Goal: Task Accomplishment & Management: Manage account settings

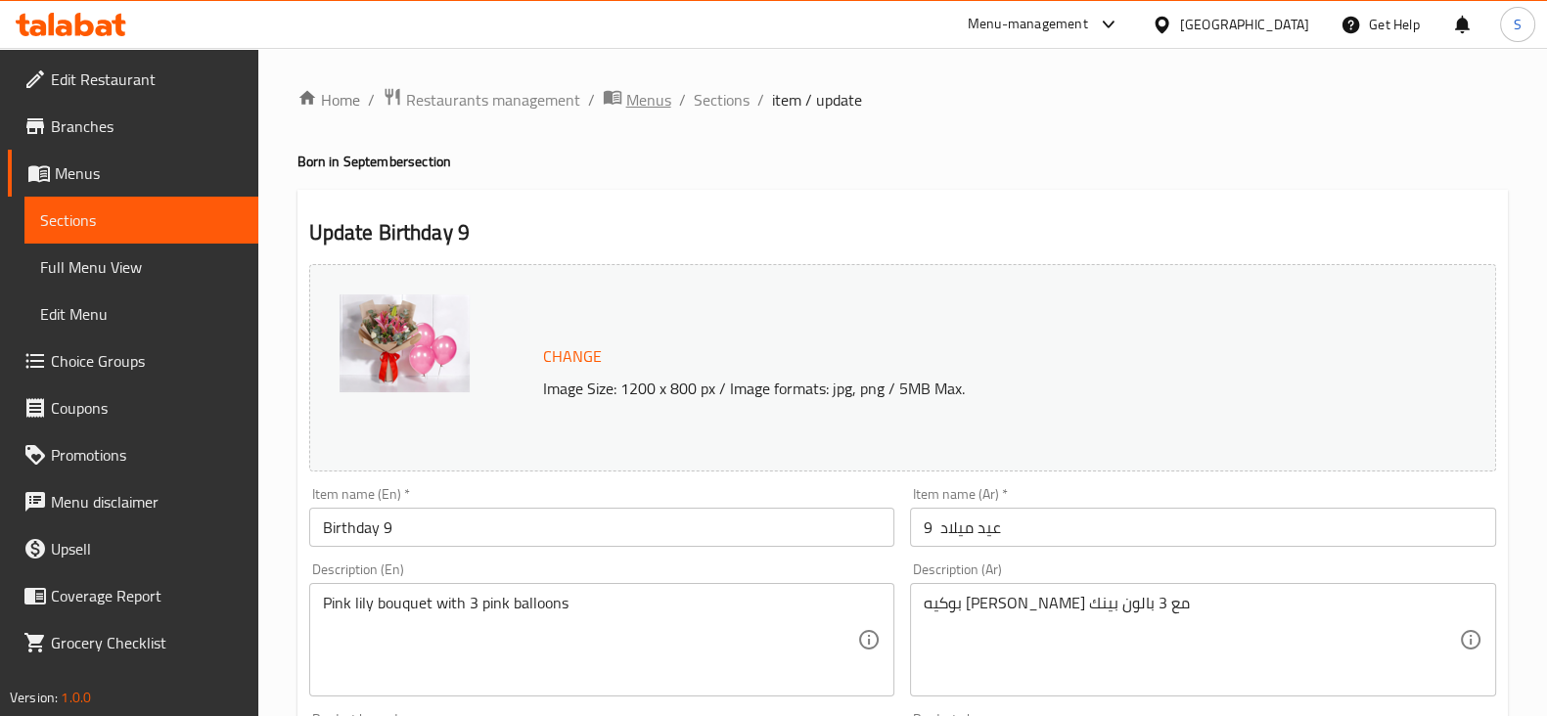
click at [626, 105] on span "Menus" at bounding box center [648, 99] width 45 height 23
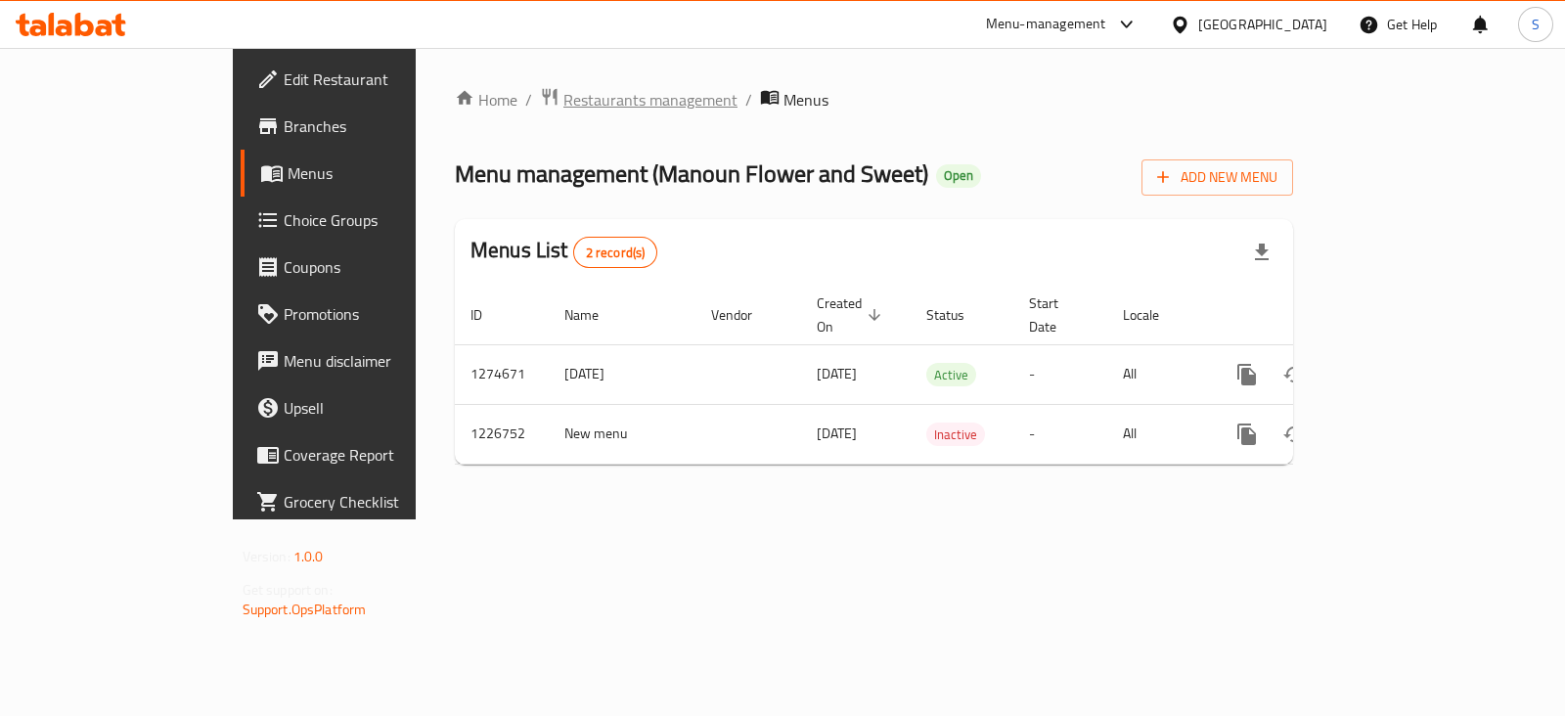
click at [564, 102] on span "Restaurants management" at bounding box center [651, 99] width 174 height 23
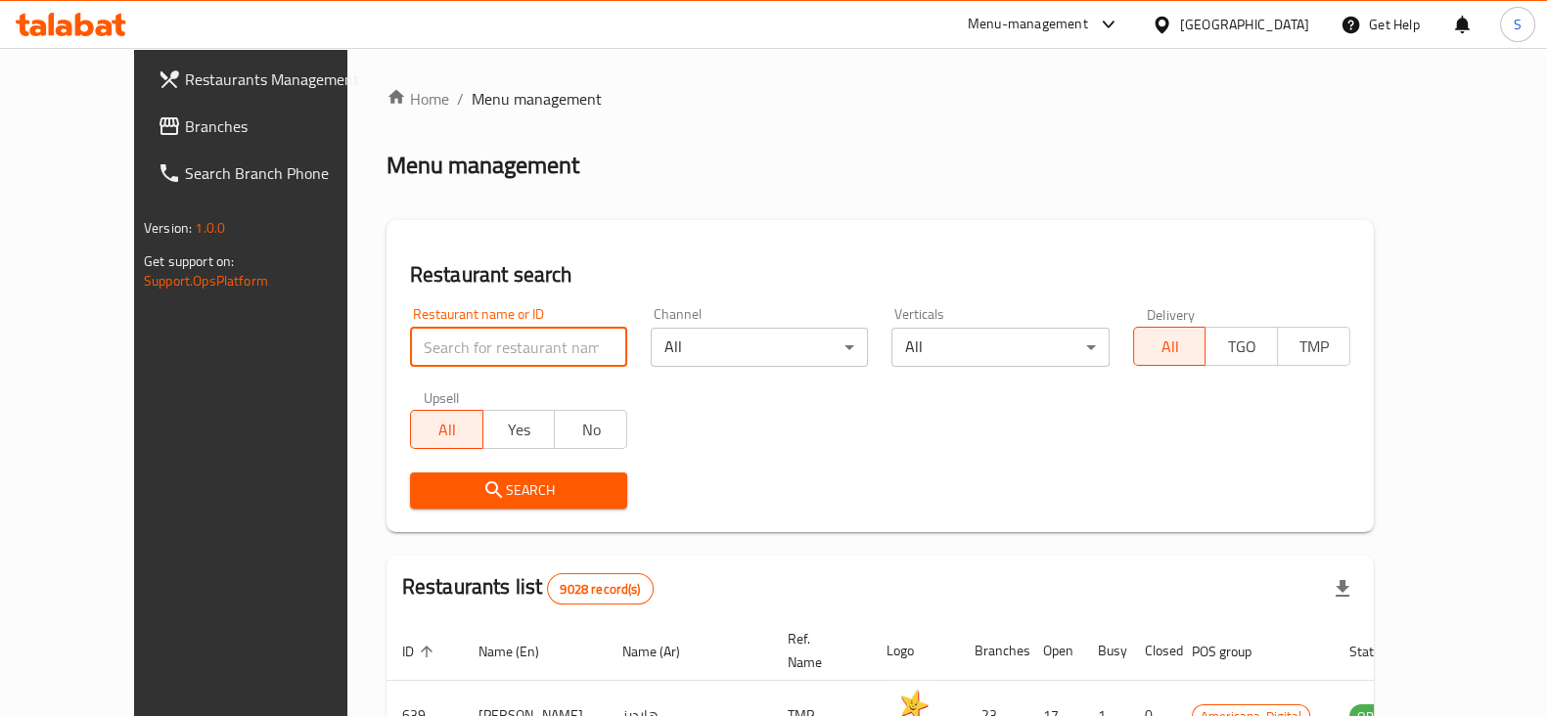
click at [410, 353] on input "search" at bounding box center [518, 347] width 217 height 39
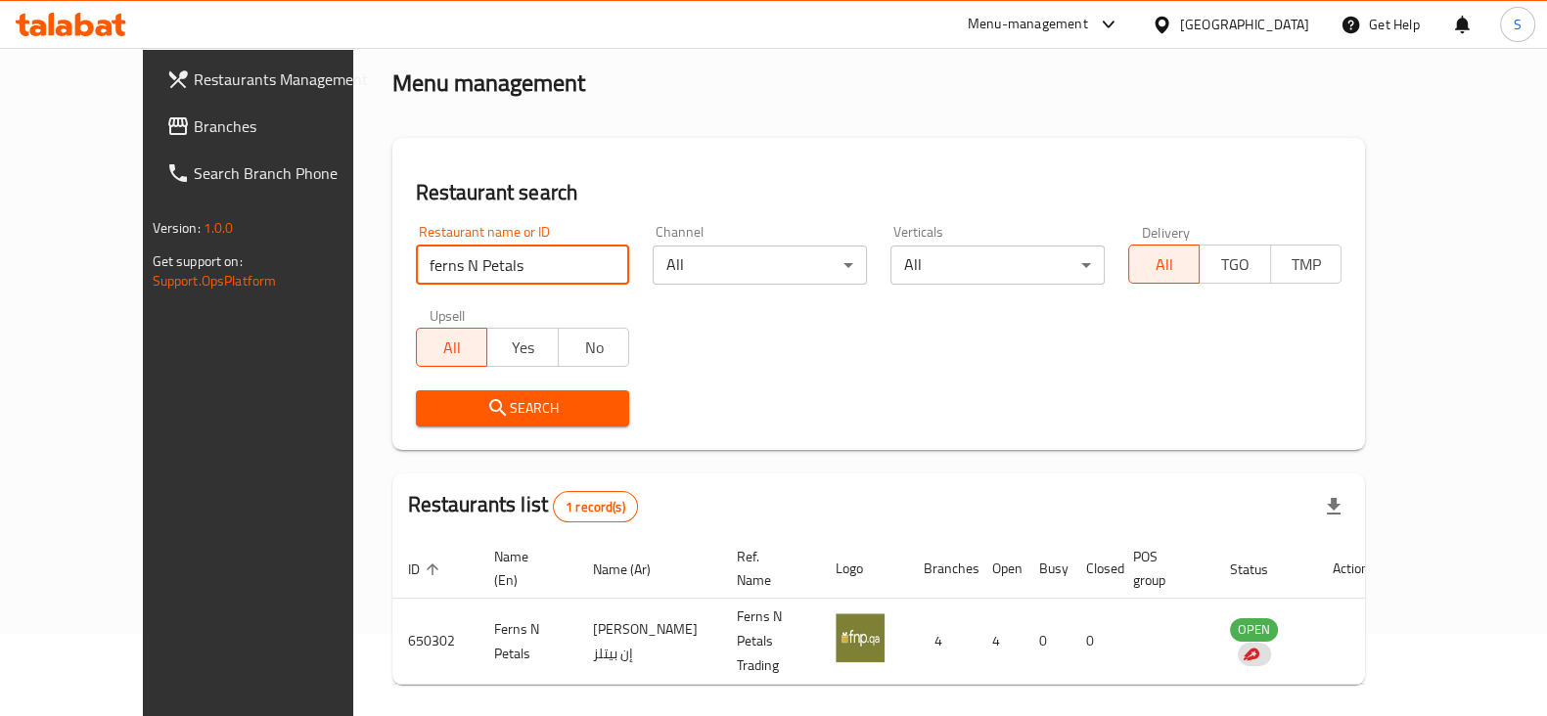
scroll to position [117, 0]
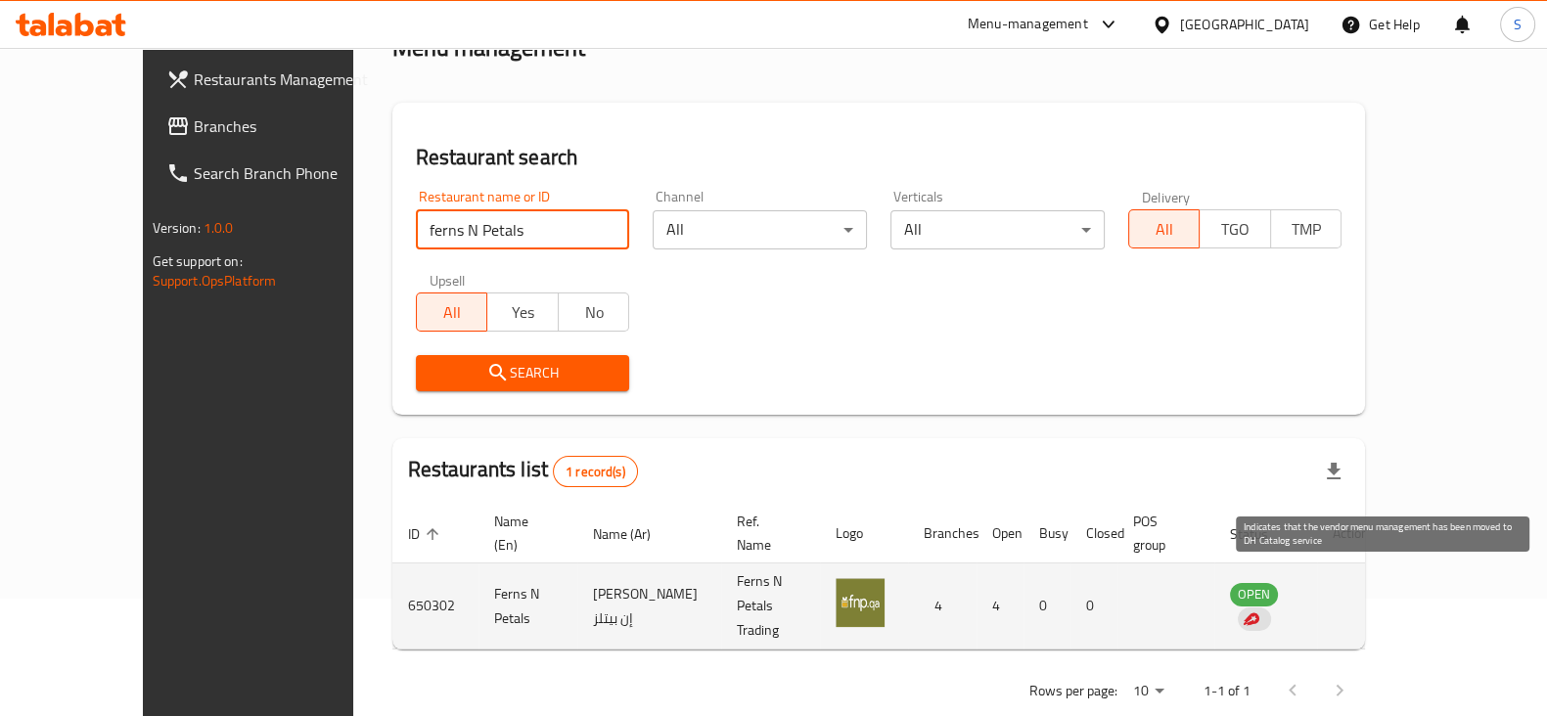
click at [1259, 611] on img "enhanced table" at bounding box center [1251, 620] width 18 height 18
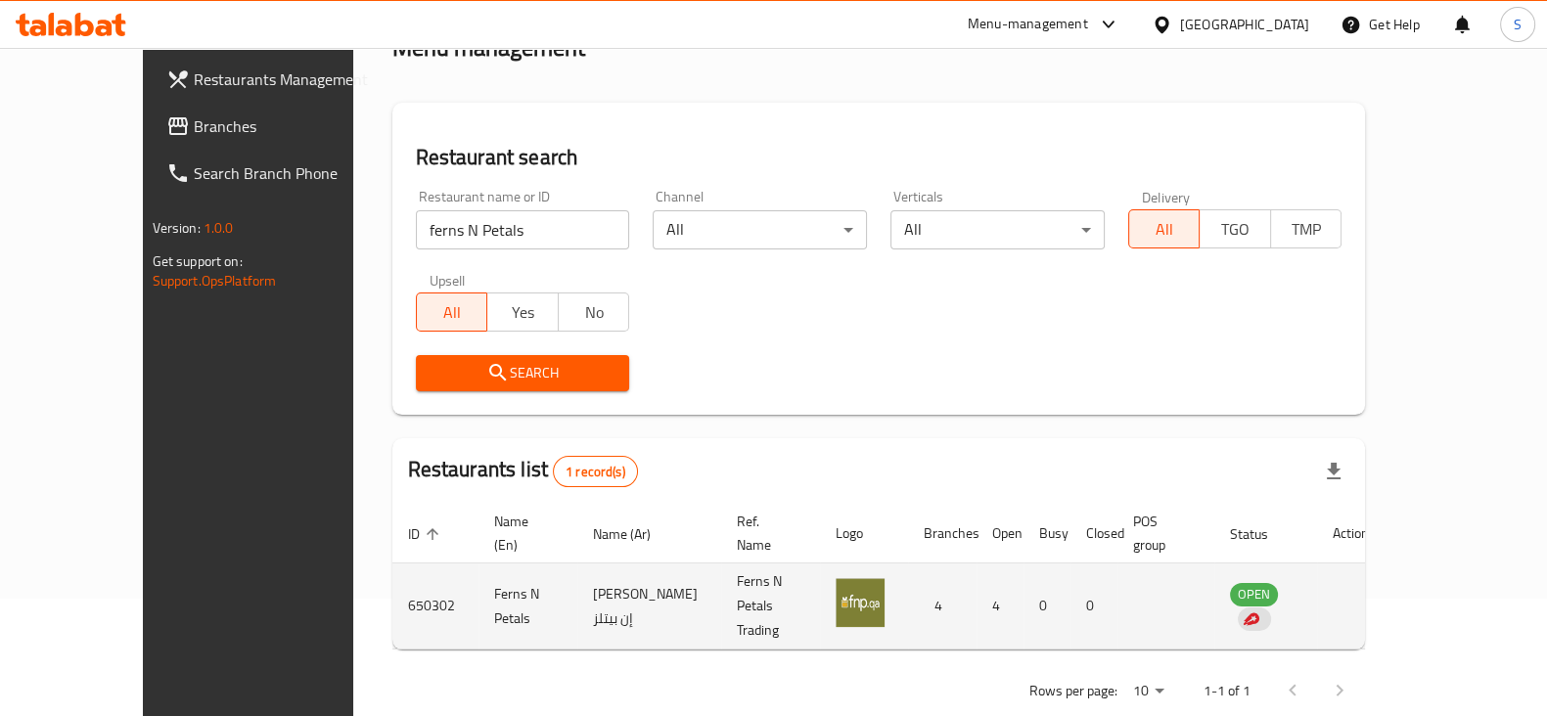
click at [1305, 564] on td "OPEN" at bounding box center [1265, 607] width 103 height 86
click at [1278, 583] on span "OPEN" at bounding box center [1254, 594] width 48 height 23
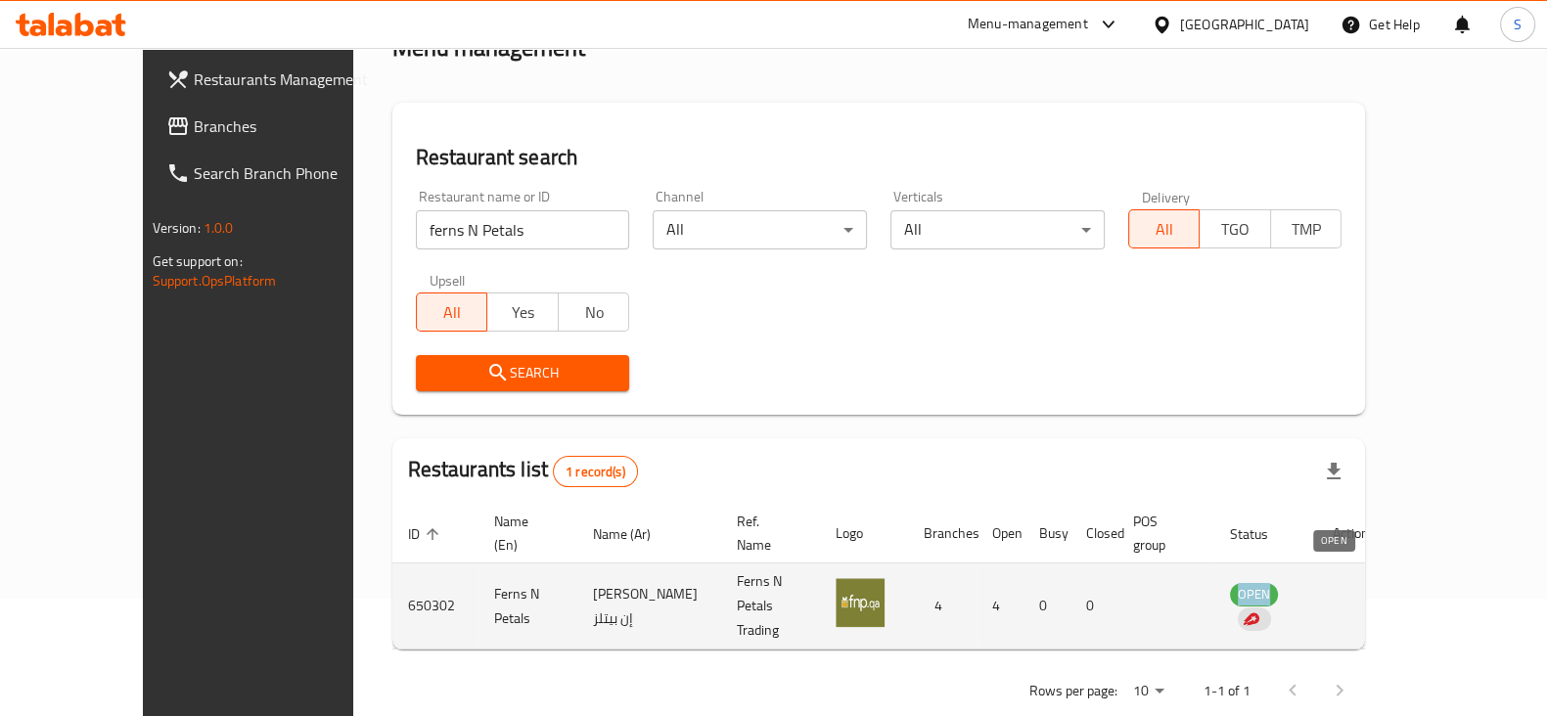
click at [1278, 583] on span "OPEN" at bounding box center [1254, 594] width 48 height 23
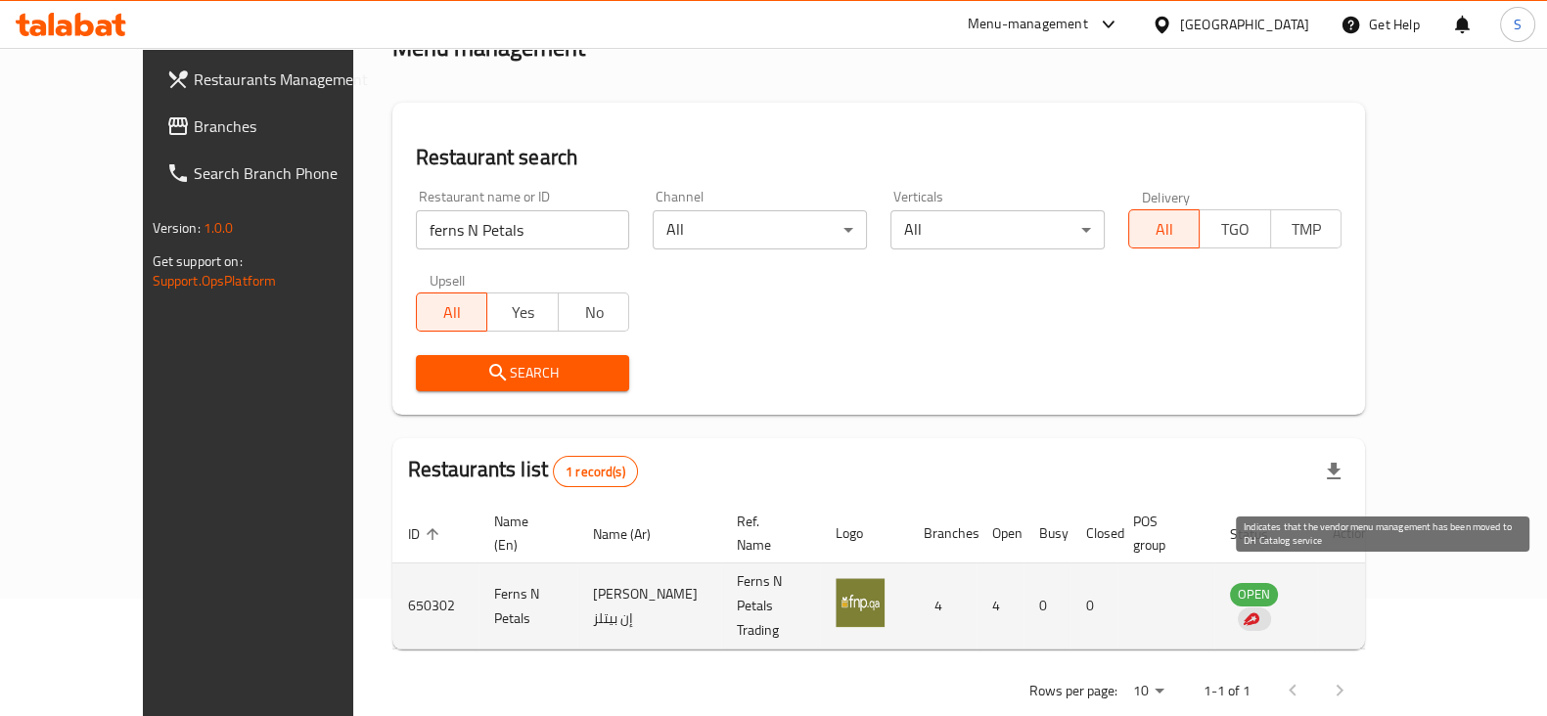
click at [1271, 608] on div "enhanced table" at bounding box center [1254, 619] width 33 height 23
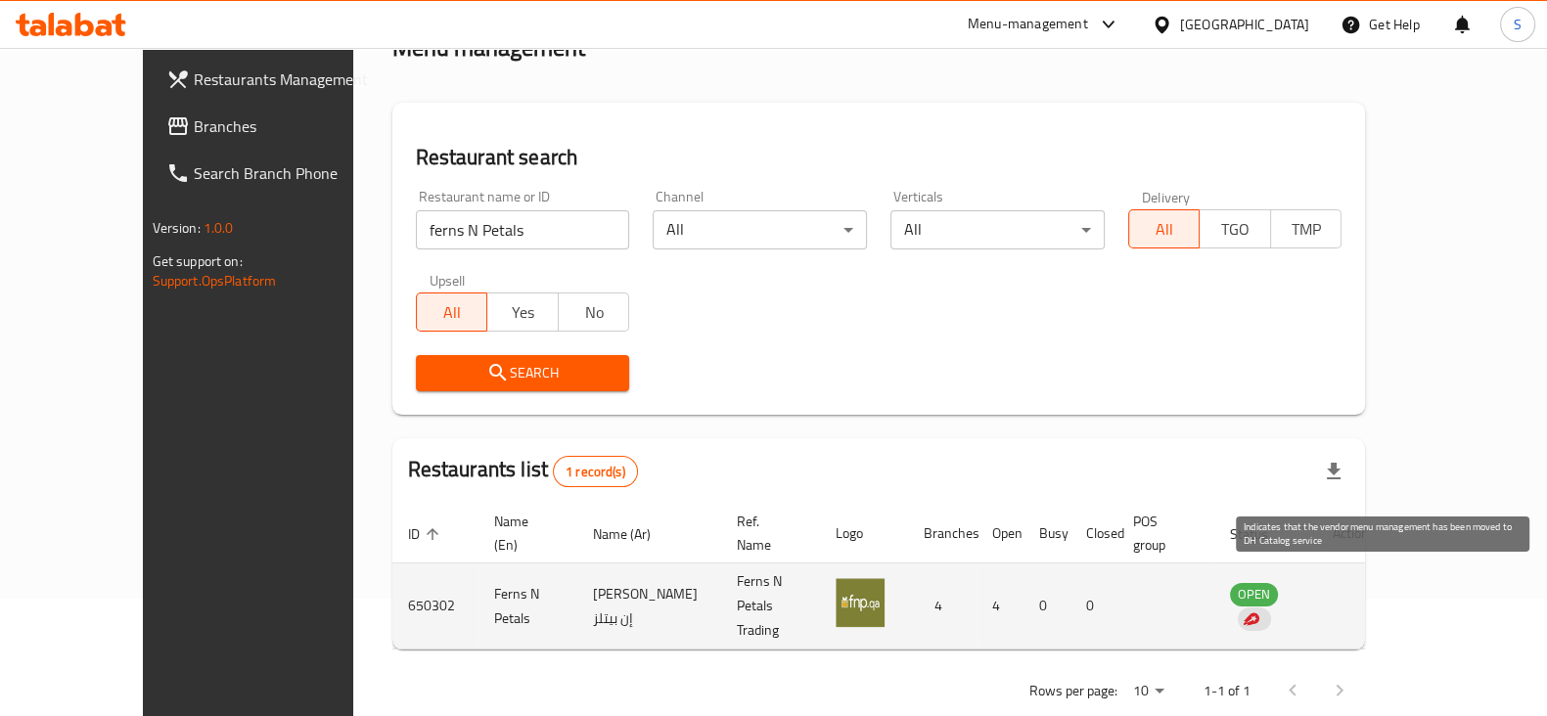
click at [1271, 608] on div "enhanced table" at bounding box center [1254, 619] width 33 height 23
click at [1259, 611] on img "enhanced table" at bounding box center [1251, 620] width 18 height 18
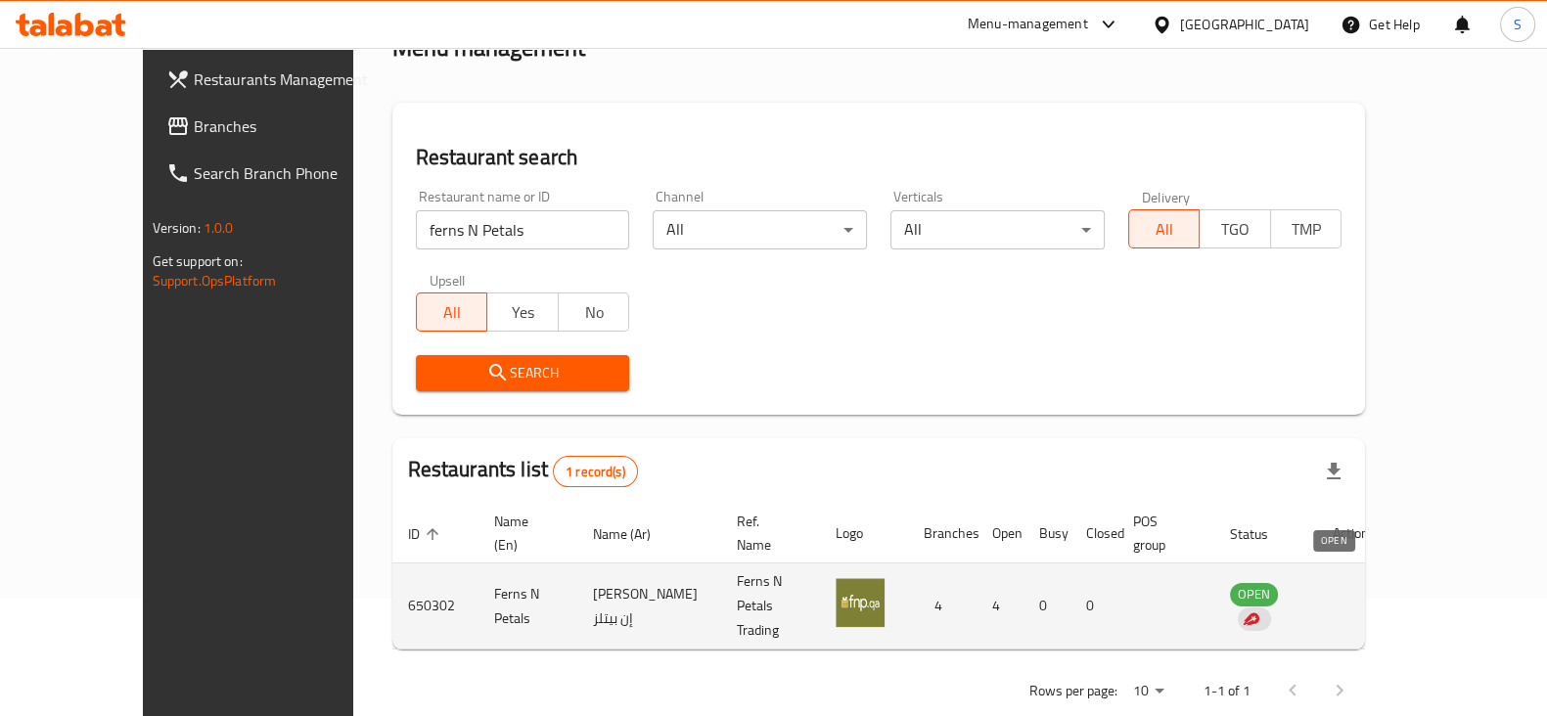
click at [1278, 583] on span "OPEN" at bounding box center [1254, 594] width 48 height 23
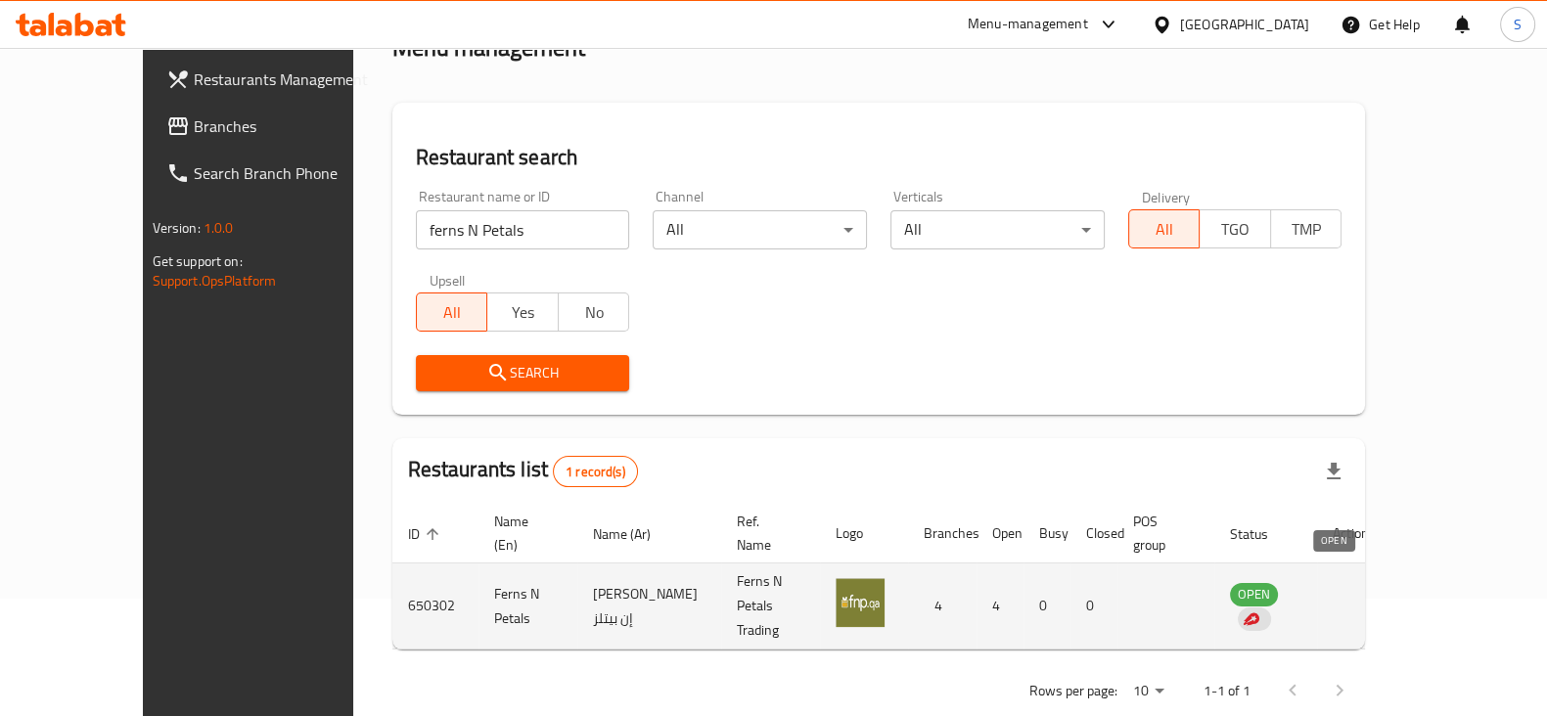
click at [1278, 583] on span "OPEN" at bounding box center [1254, 594] width 48 height 23
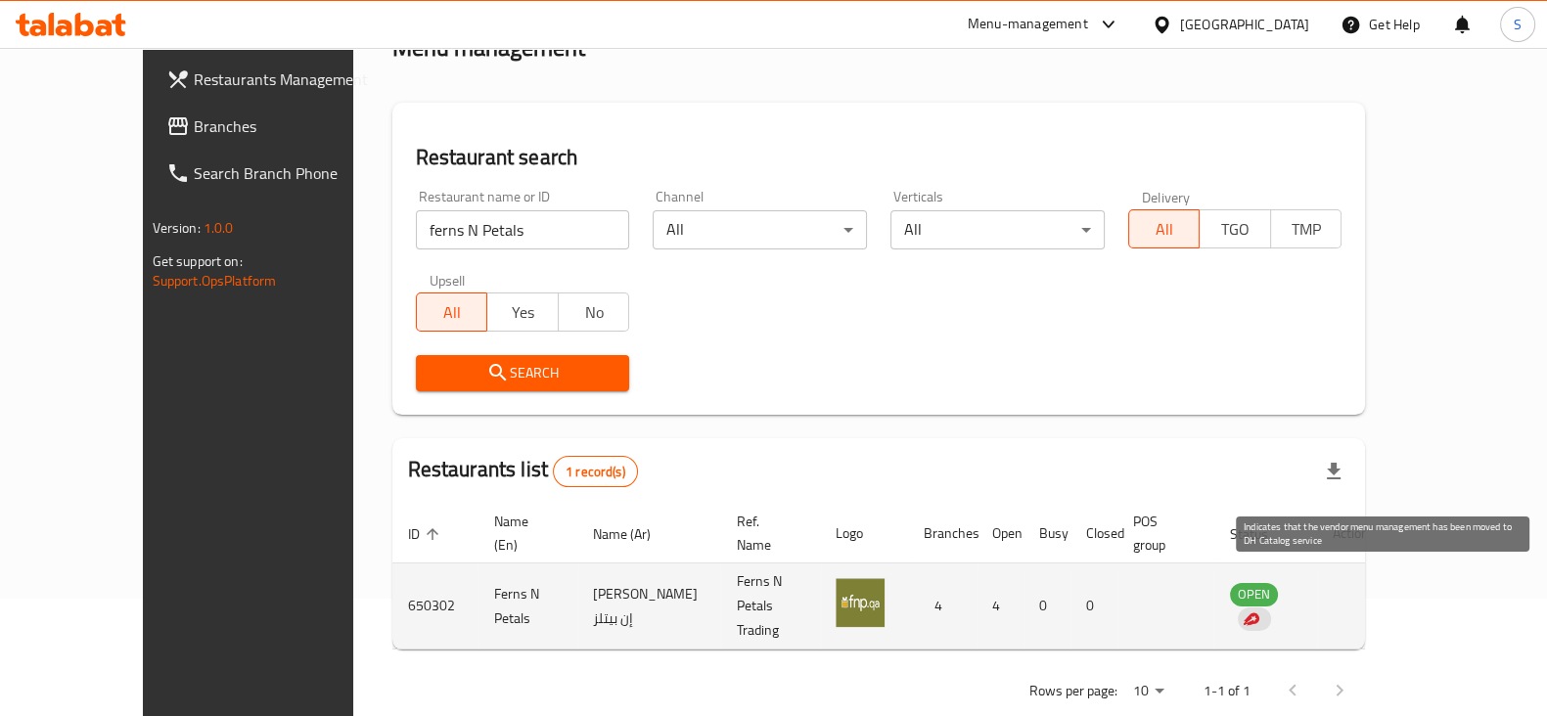
click at [1271, 608] on div "enhanced table" at bounding box center [1254, 619] width 33 height 23
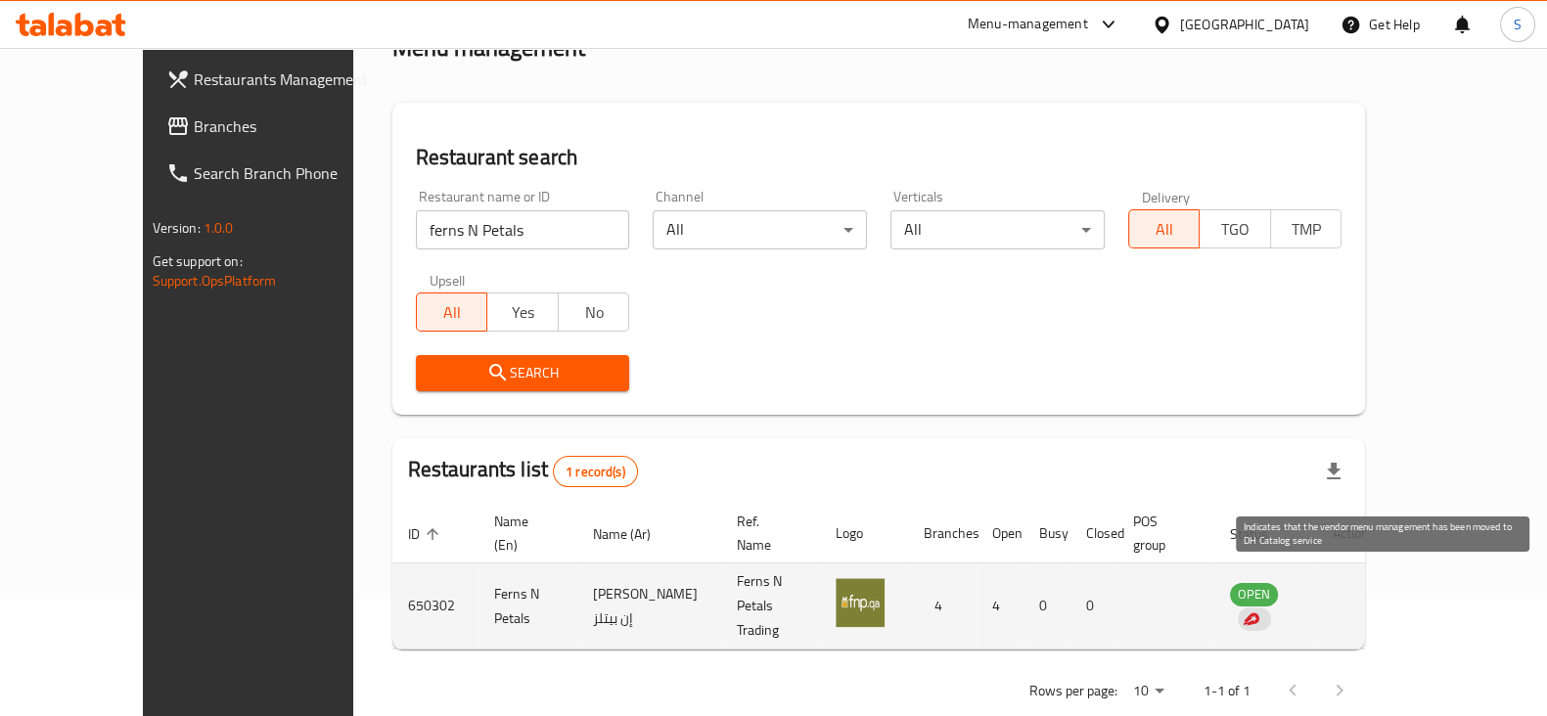
click at [1271, 608] on div "enhanced table" at bounding box center [1254, 619] width 33 height 23
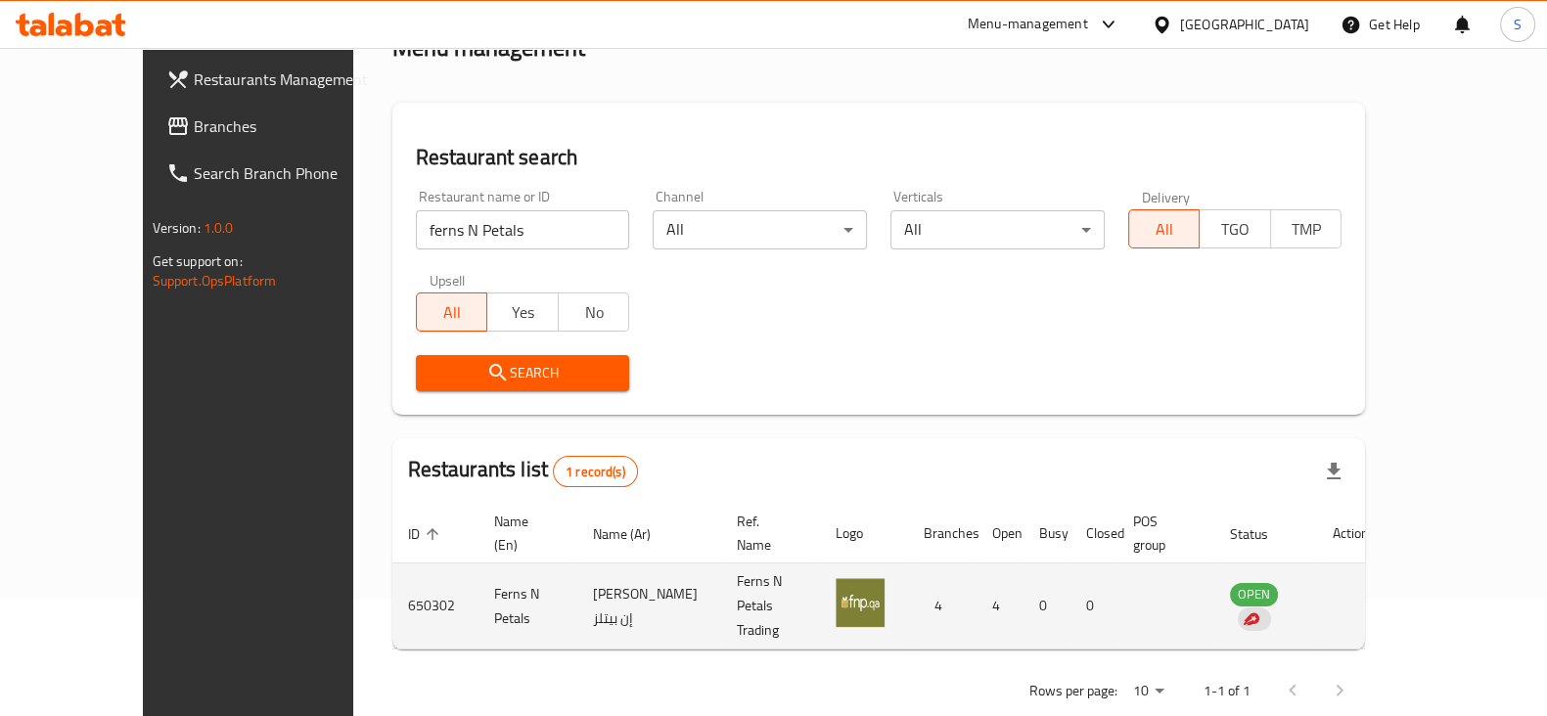
click at [392, 566] on td "650302" at bounding box center [435, 607] width 86 height 86
click at [872, 578] on img "enhanced table" at bounding box center [860, 602] width 49 height 49
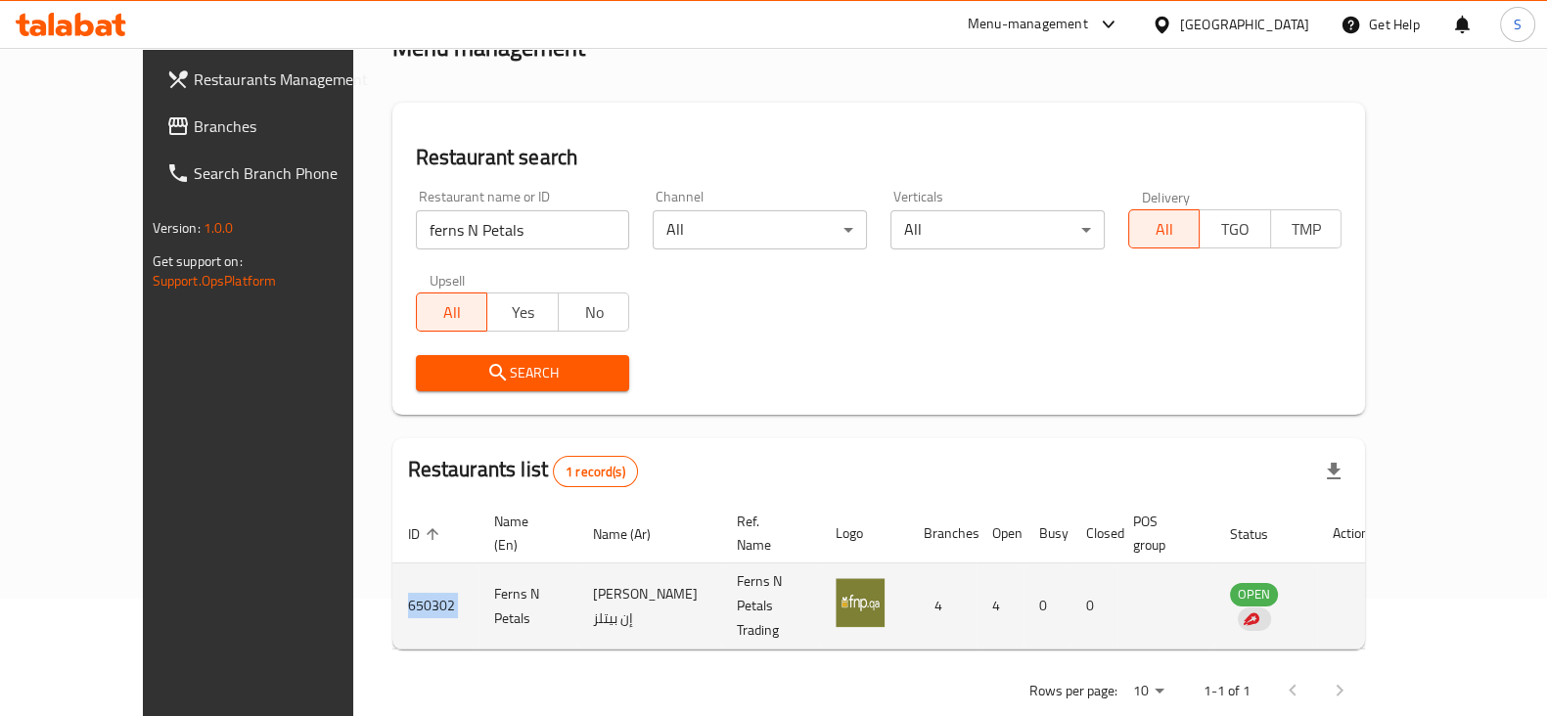
click at [872, 578] on img "enhanced table" at bounding box center [860, 602] width 49 height 49
click at [1278, 583] on span "OPEN" at bounding box center [1254, 594] width 48 height 23
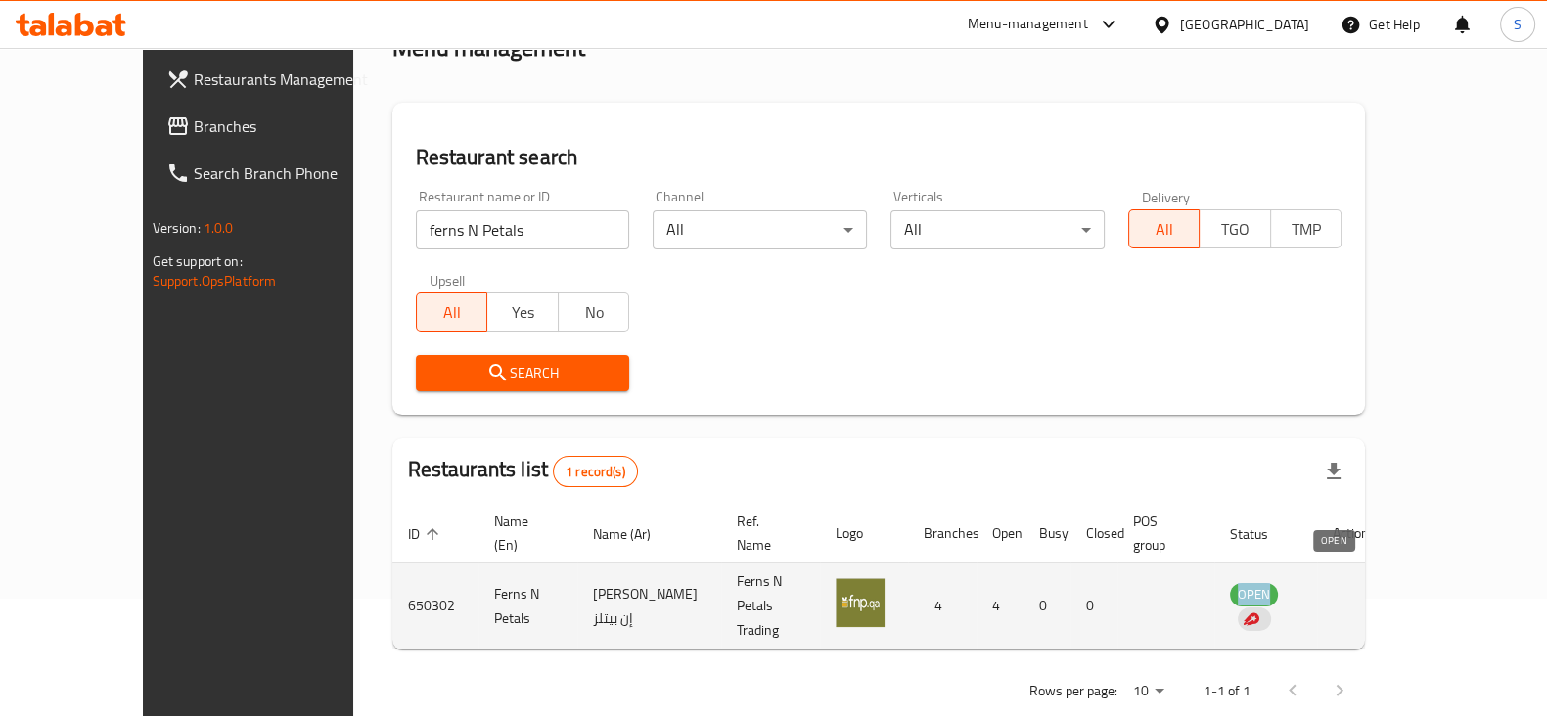
click at [1278, 583] on span "OPEN" at bounding box center [1254, 594] width 48 height 23
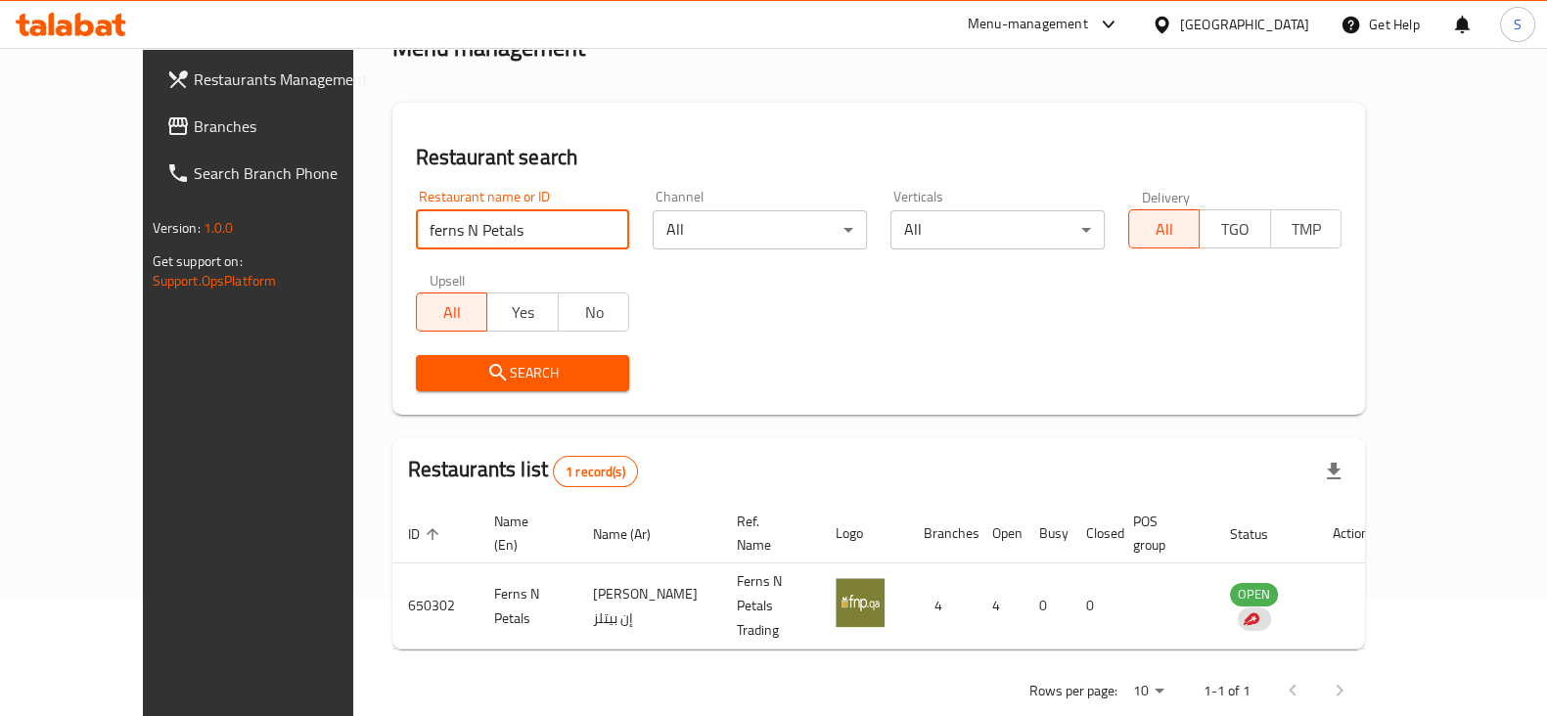
click at [473, 225] on input "ferns N Petals" at bounding box center [523, 229] width 214 height 39
type input "f"
type input "cute lilies"
click button "Search" at bounding box center [523, 373] width 214 height 36
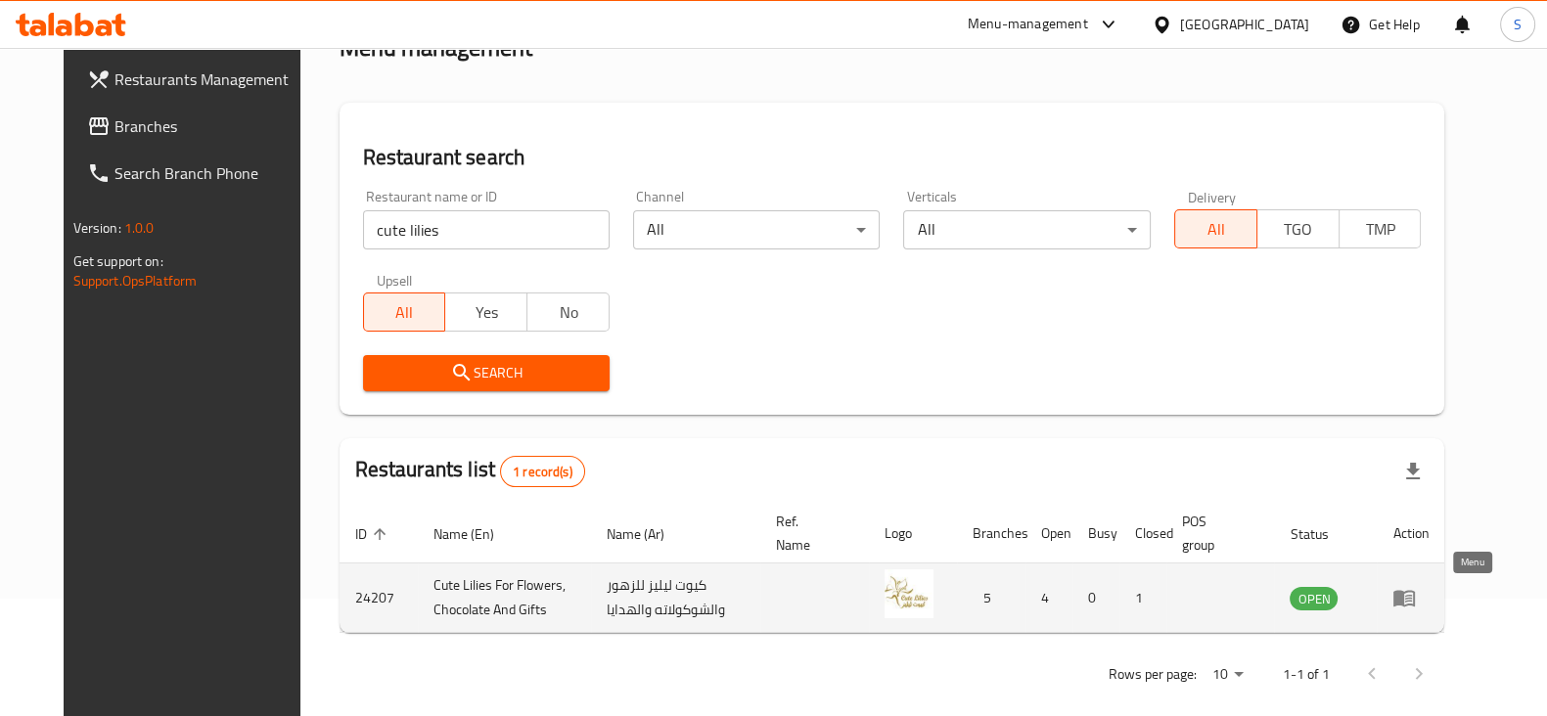
click at [1428, 599] on link "enhanced table" at bounding box center [1410, 597] width 36 height 23
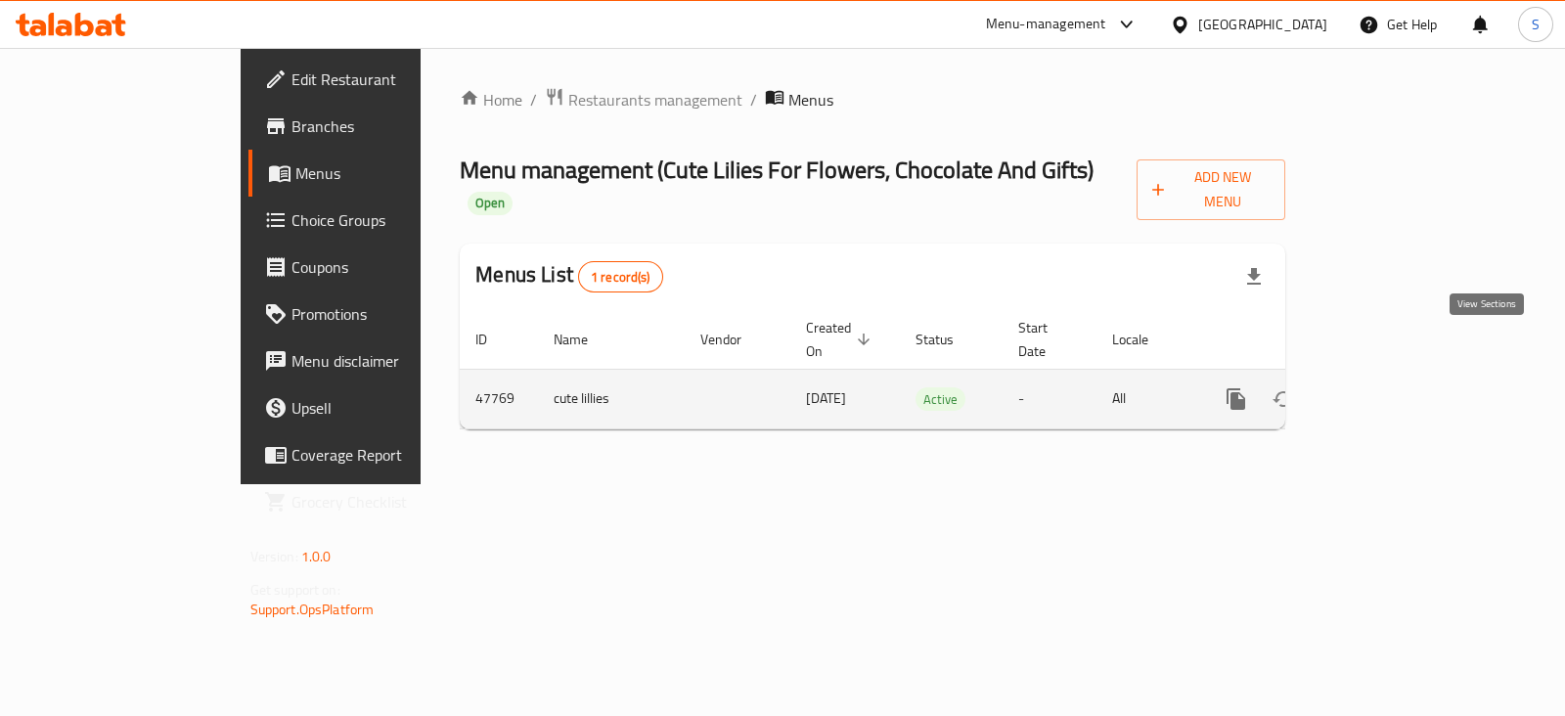
click at [1389, 387] on icon "enhanced table" at bounding box center [1377, 398] width 23 height 23
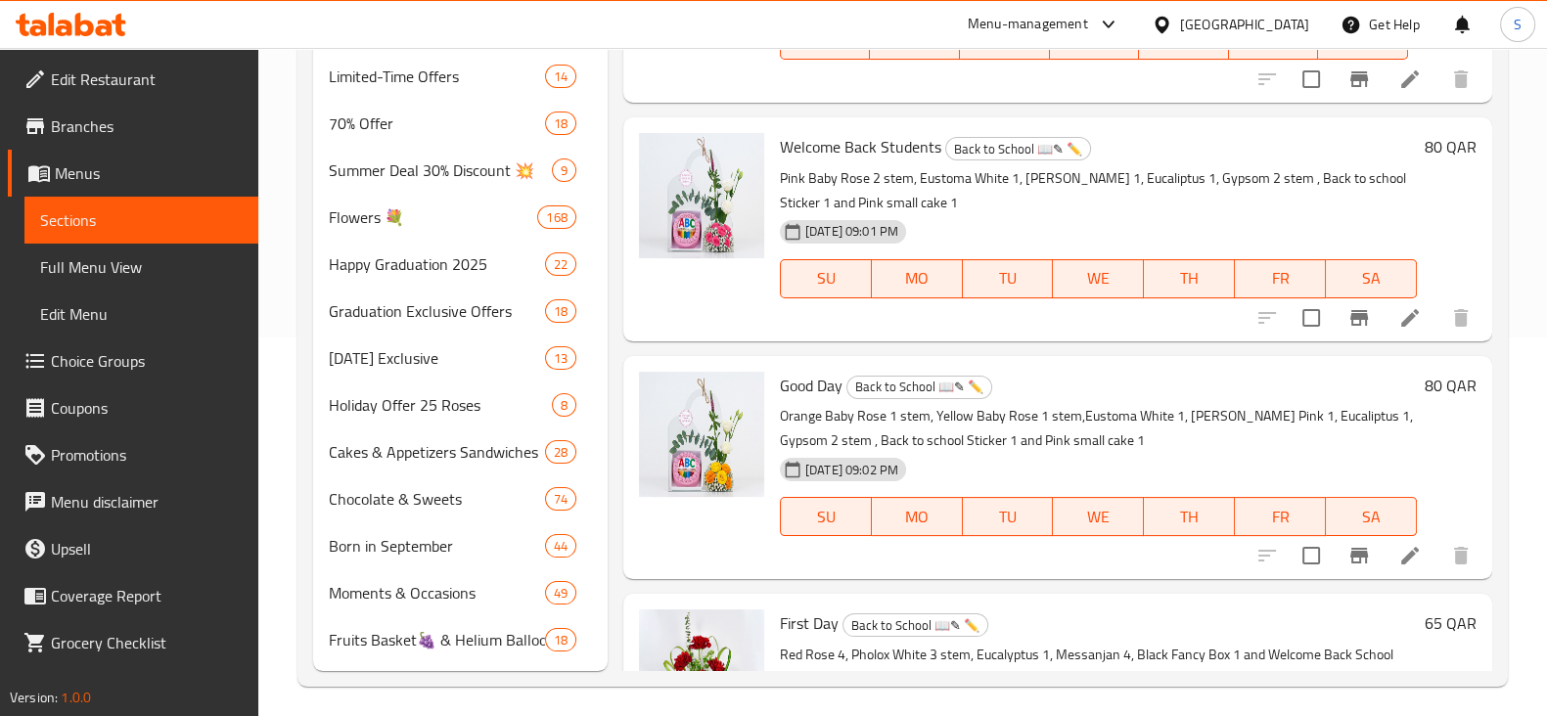
scroll to position [387, 0]
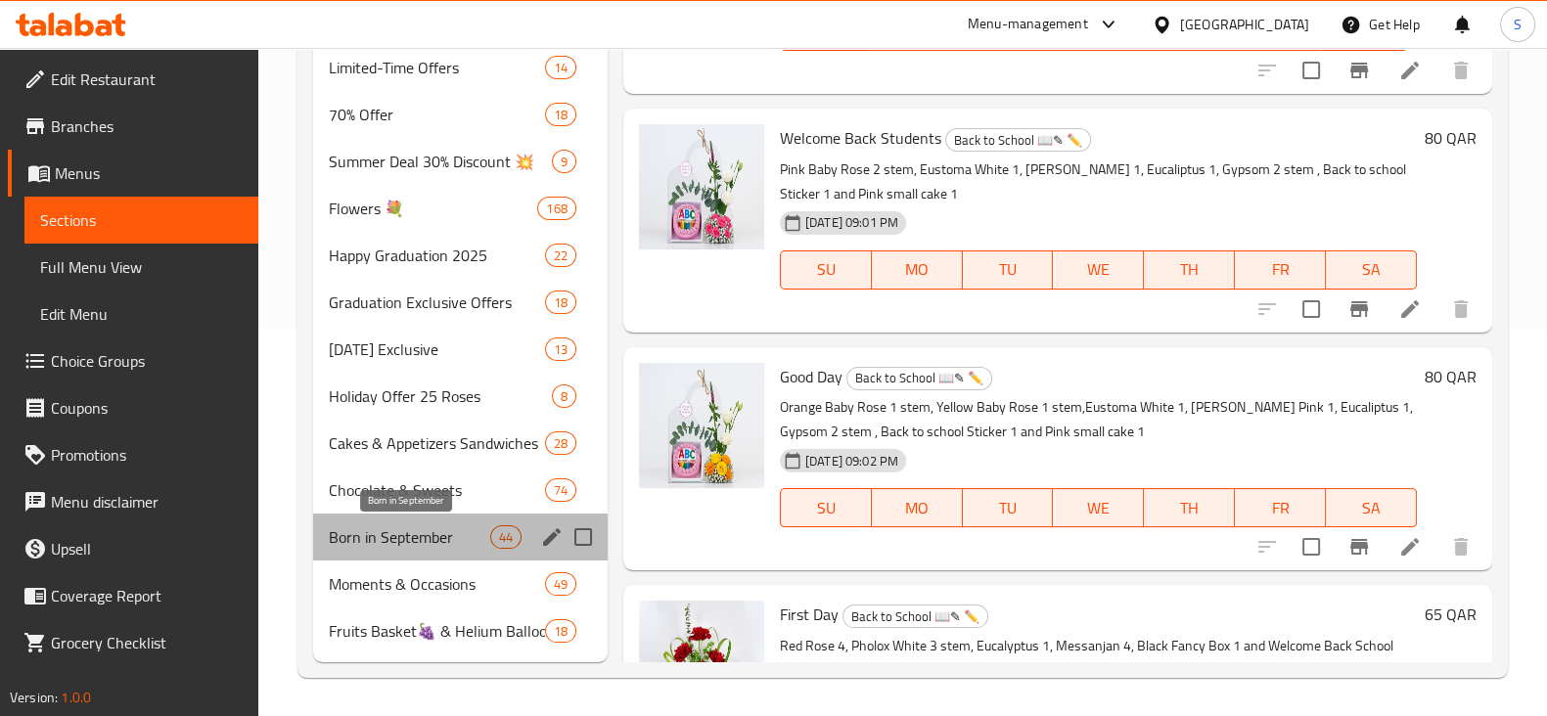
click at [437, 529] on span "Born in September" at bounding box center [409, 536] width 161 height 23
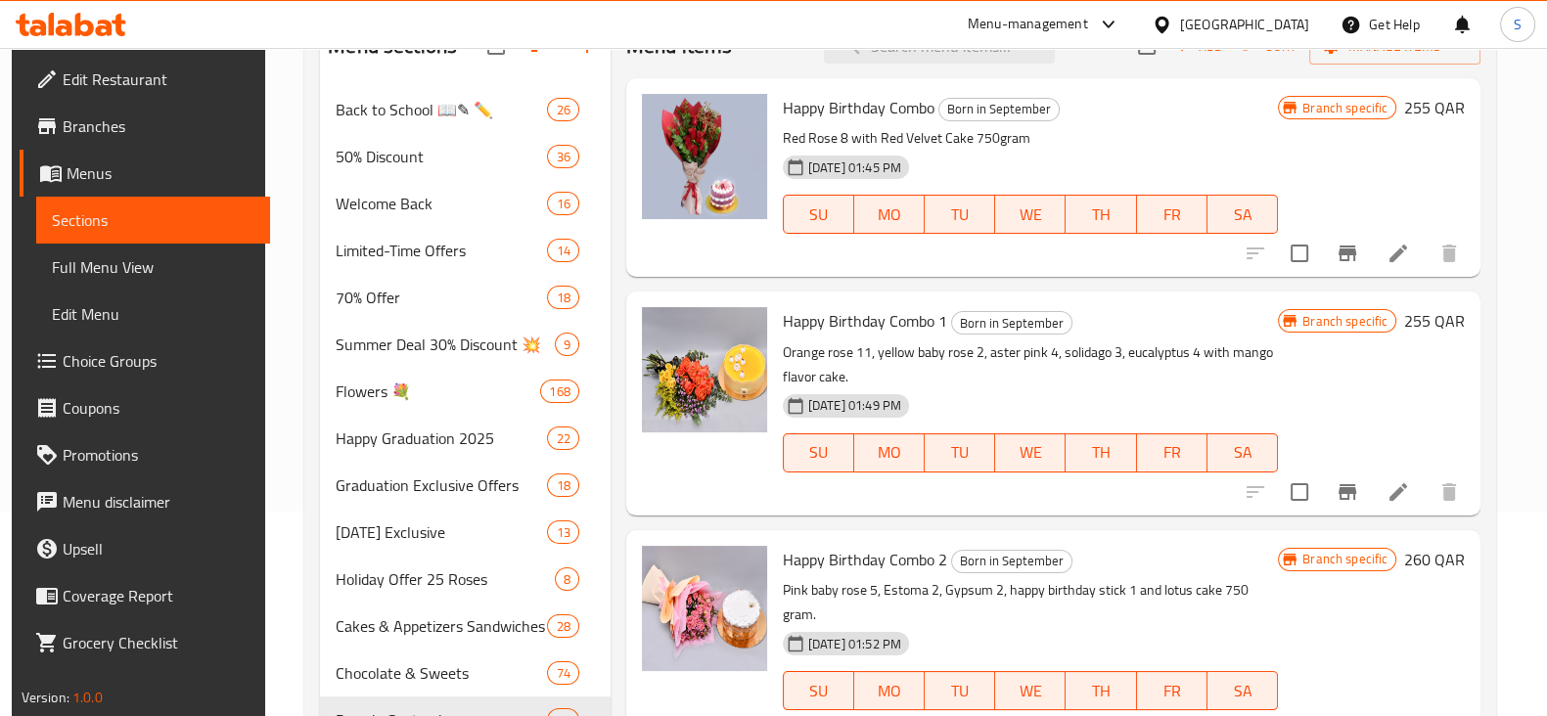
scroll to position [210, 0]
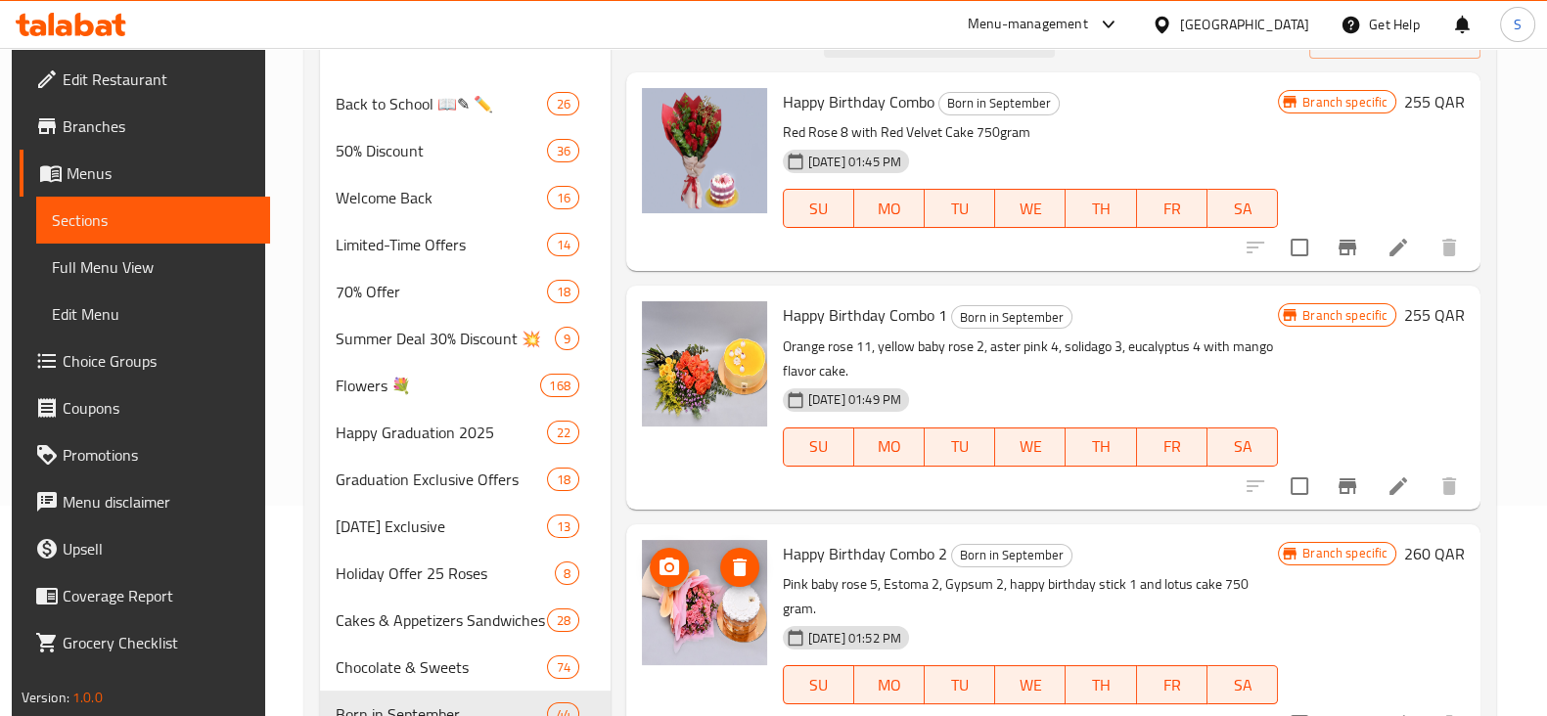
click at [681, 612] on img at bounding box center [704, 602] width 125 height 125
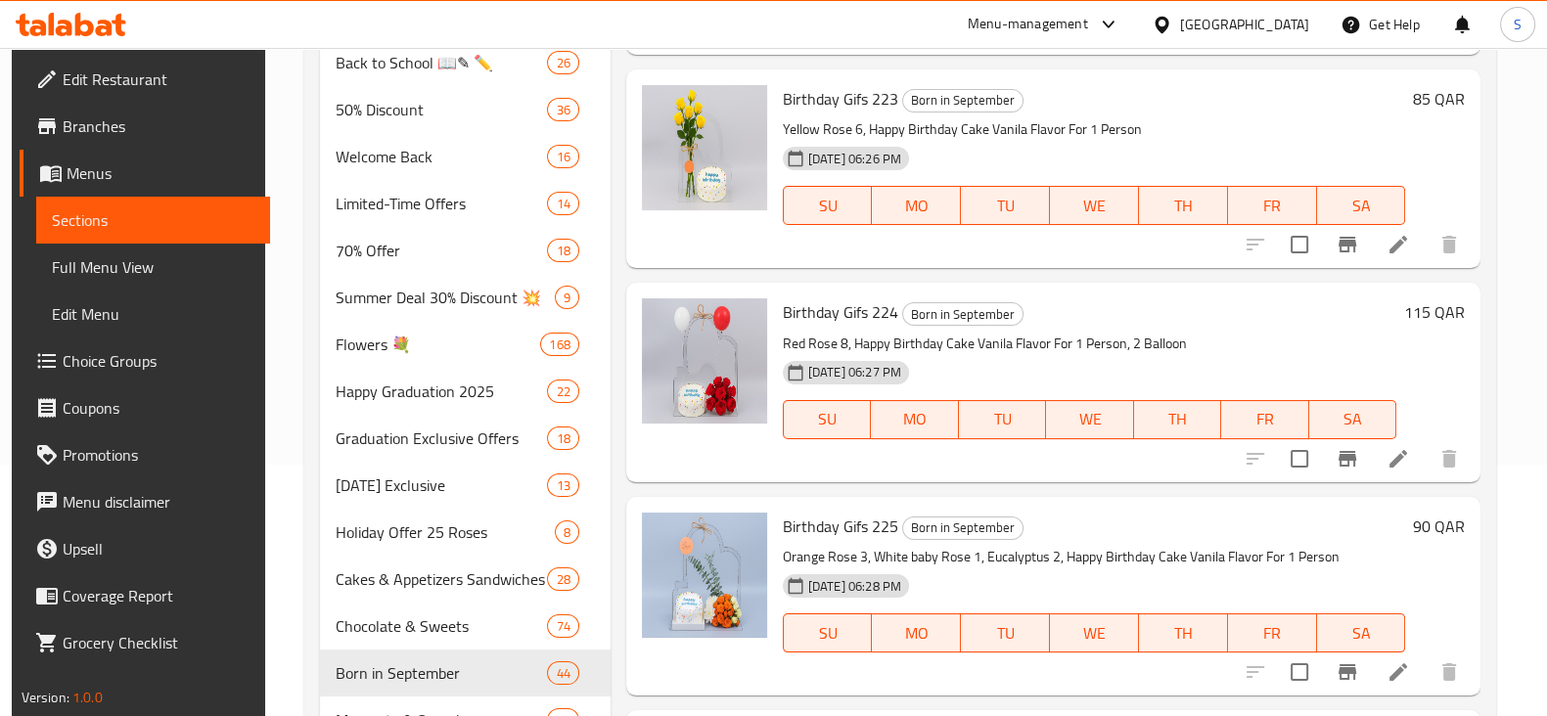
scroll to position [6653, 0]
